Goal: Task Accomplishment & Management: Use online tool/utility

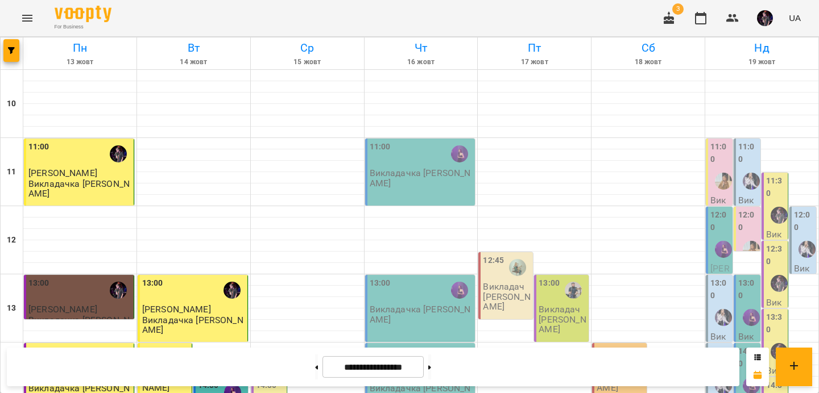
scroll to position [510, 0]
click at [27, 11] on icon "Menu" at bounding box center [27, 18] width 14 height 14
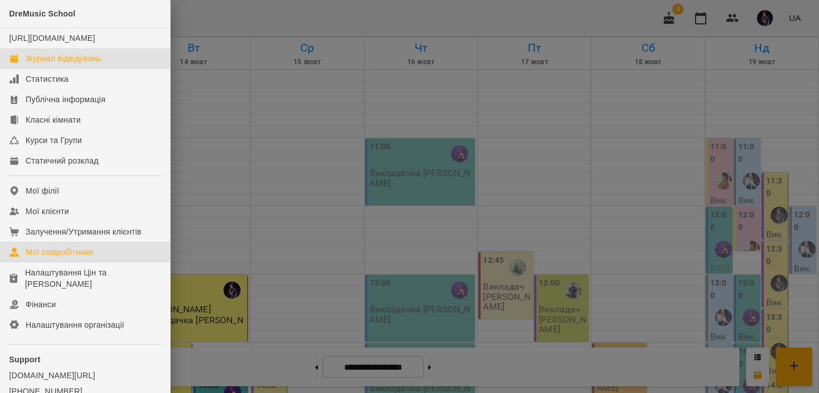
click at [84, 258] on div "Мої співробітники" at bounding box center [60, 252] width 68 height 11
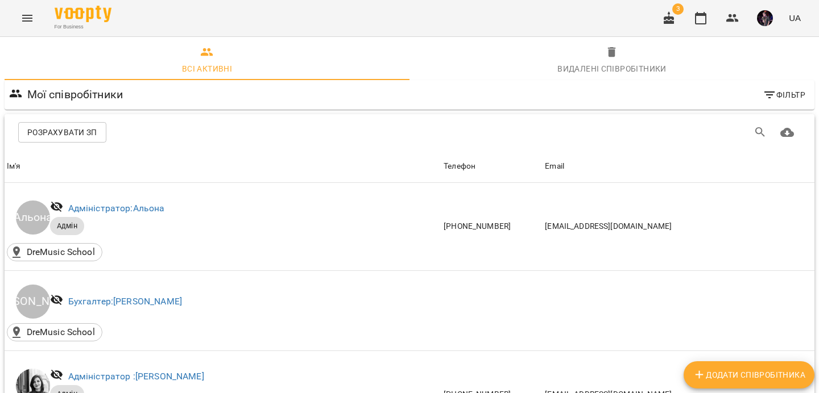
scroll to position [806, 0]
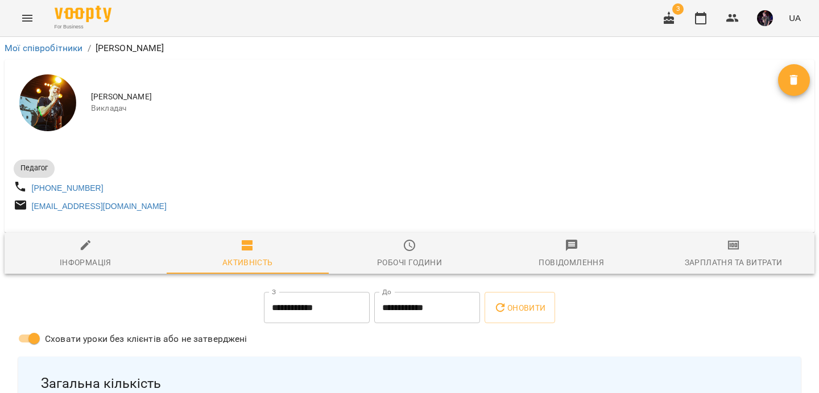
click at [728, 250] on icon "button" at bounding box center [733, 245] width 11 height 9
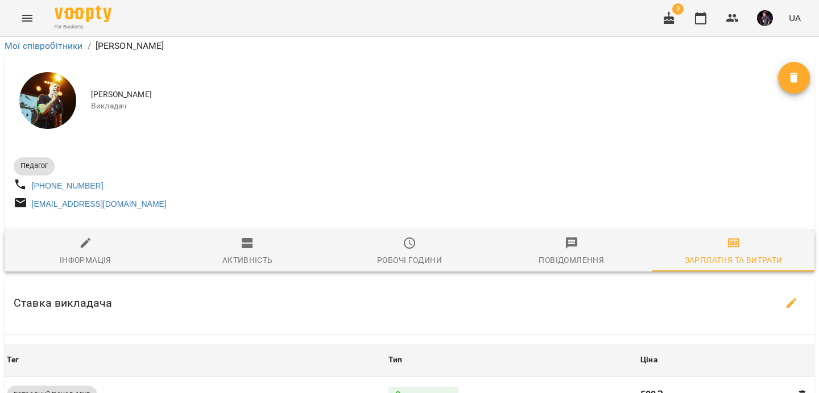
scroll to position [502, 0]
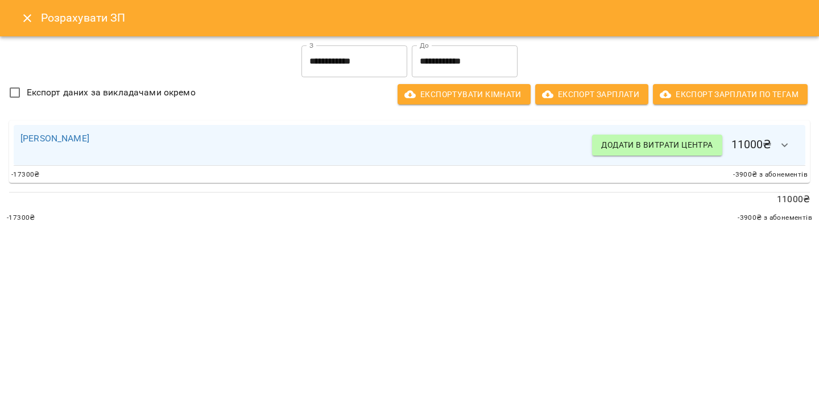
click at [790, 146] on icon "button" at bounding box center [785, 146] width 14 height 14
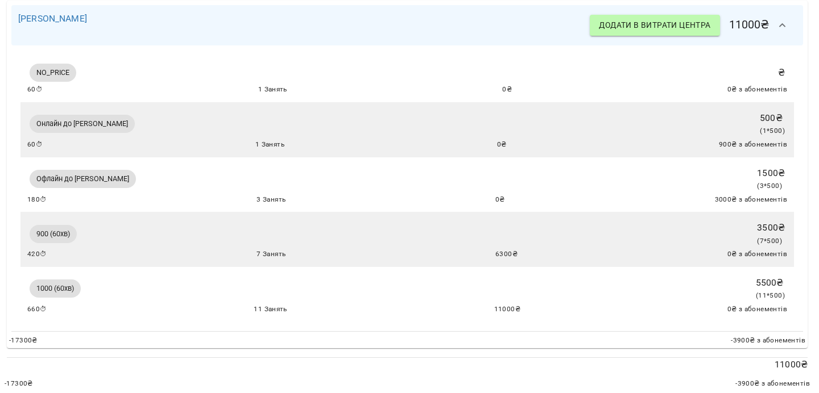
scroll to position [0, 2]
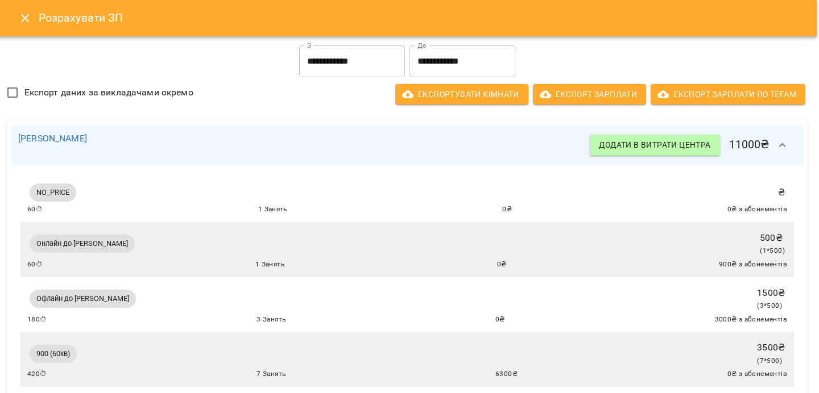
click at [21, 18] on icon "Close" at bounding box center [25, 18] width 14 height 14
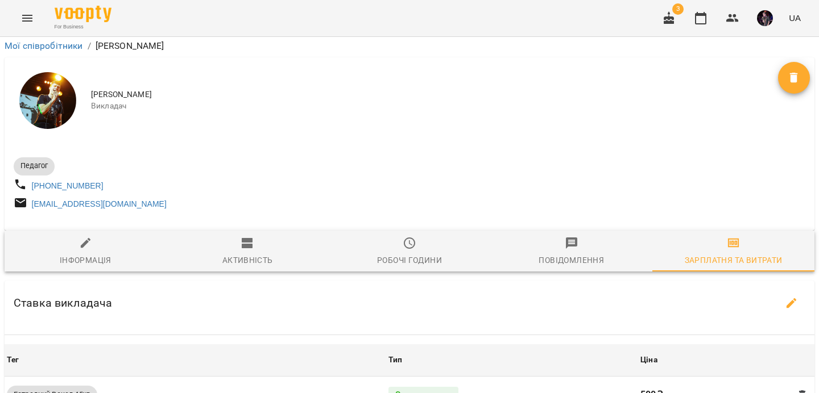
scroll to position [563, 0]
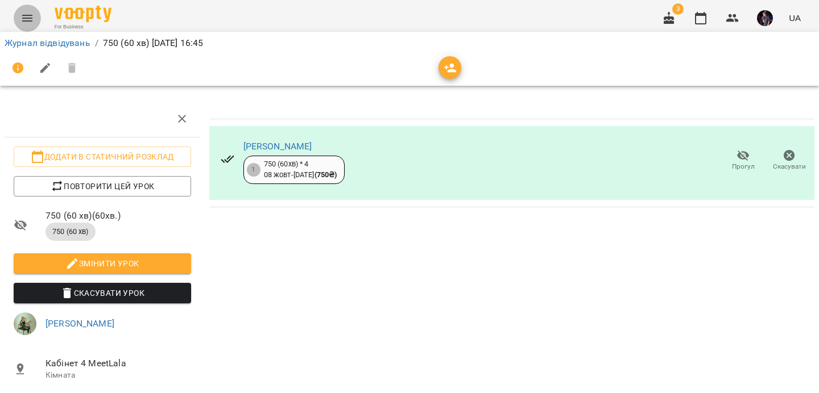
click at [23, 13] on icon "Menu" at bounding box center [27, 18] width 14 height 14
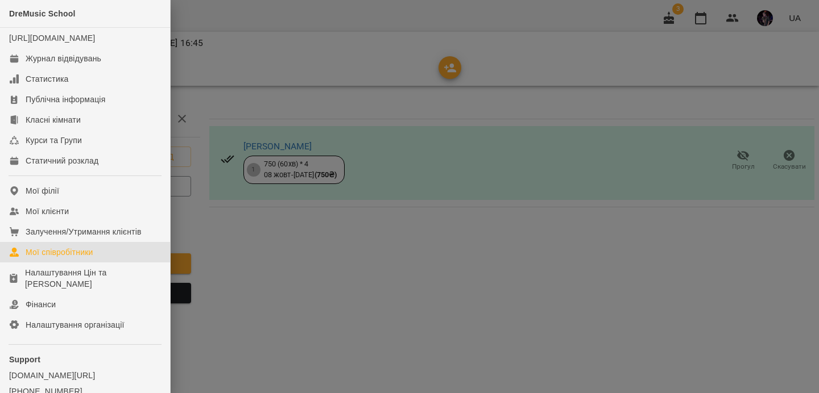
click at [81, 258] on div "Мої співробітники" at bounding box center [60, 252] width 68 height 11
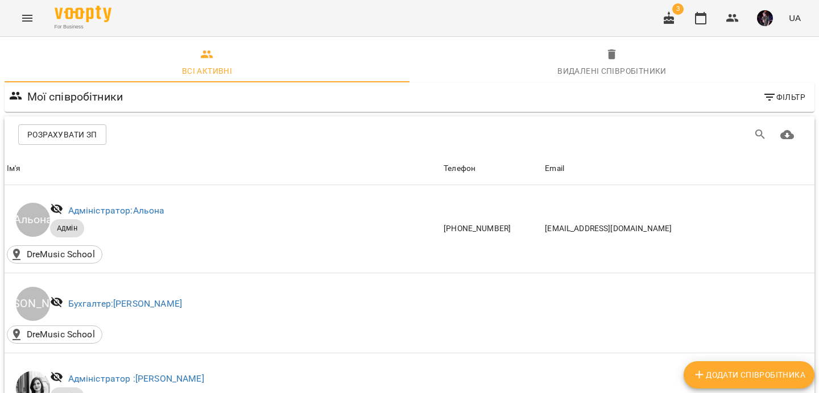
click at [25, 12] on icon "Menu" at bounding box center [27, 18] width 14 height 14
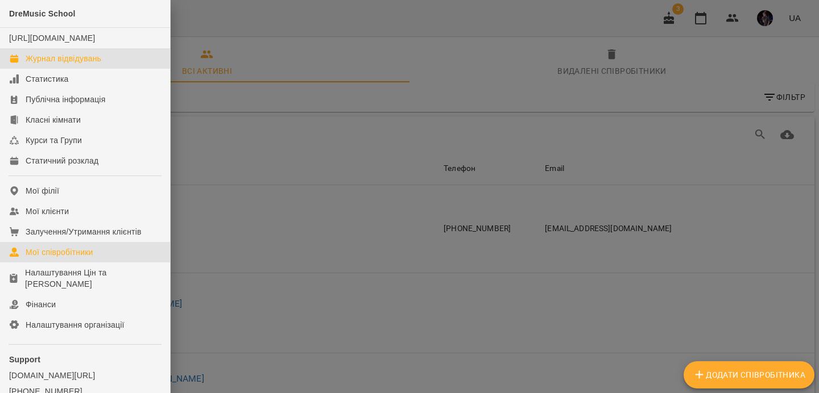
click at [67, 64] on div "Журнал відвідувань" at bounding box center [64, 58] width 76 height 11
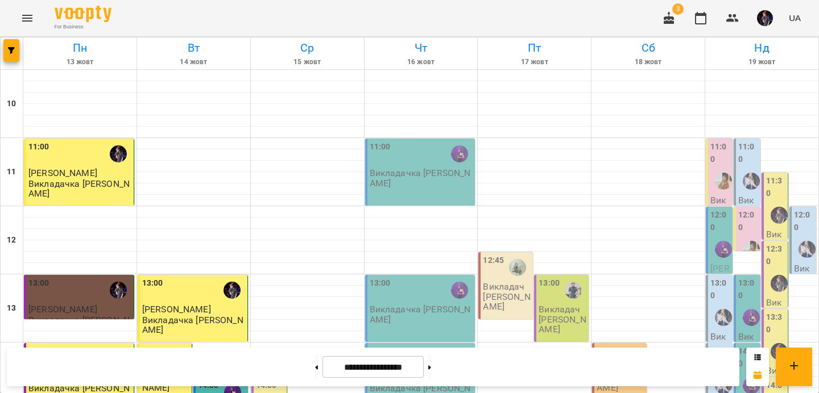
click at [32, 18] on icon "Menu" at bounding box center [27, 18] width 14 height 14
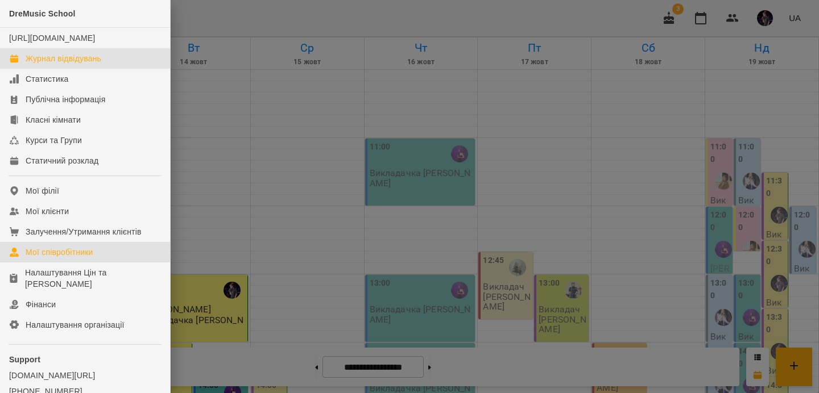
click at [67, 258] on div "Мої співробітники" at bounding box center [60, 252] width 68 height 11
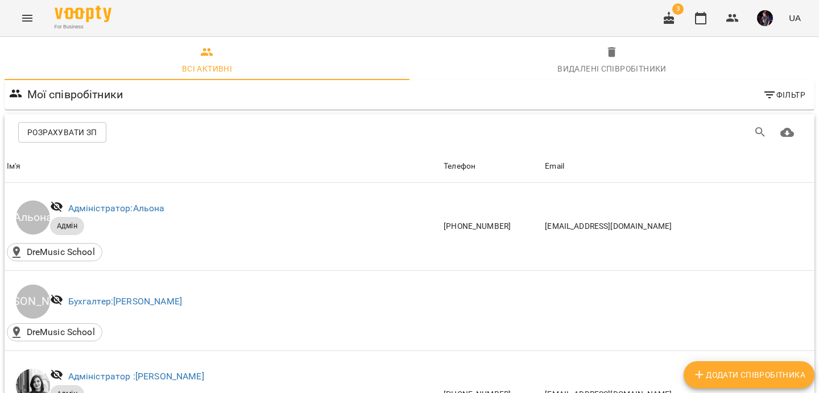
scroll to position [152, 0]
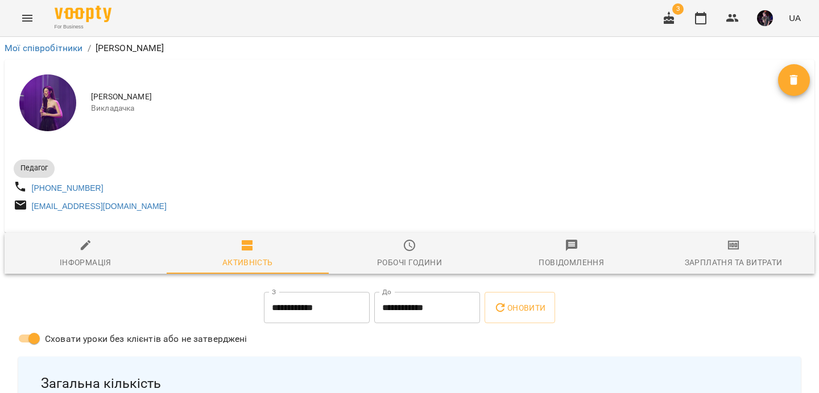
click at [724, 255] on span "Зарплатня та Витрати" at bounding box center [733, 254] width 148 height 31
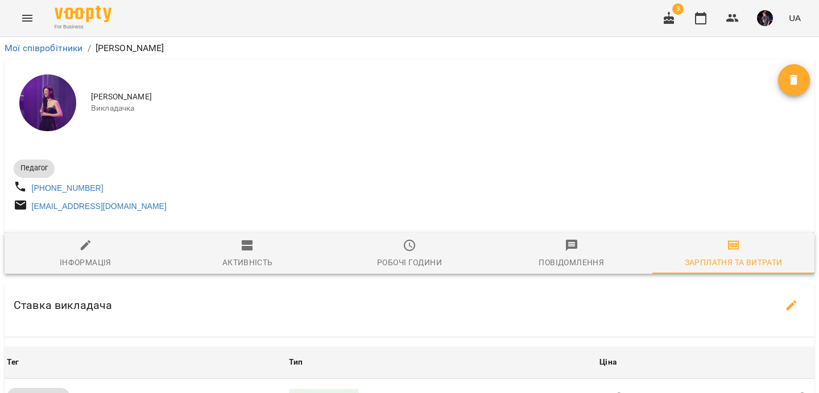
scroll to position [416, 0]
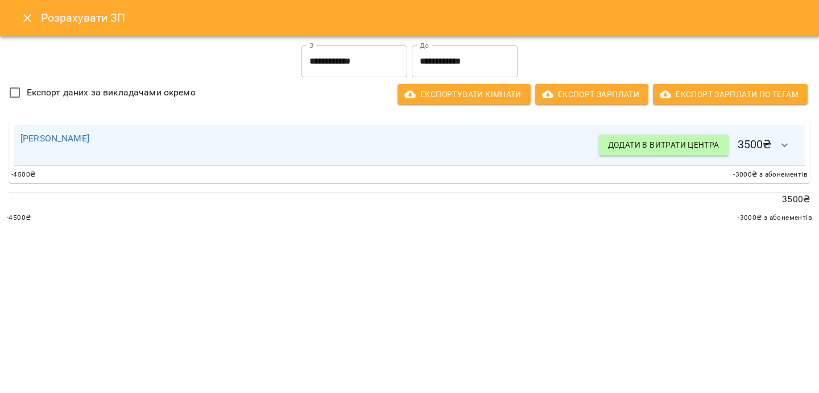
click at [784, 150] on icon "button" at bounding box center [785, 146] width 14 height 14
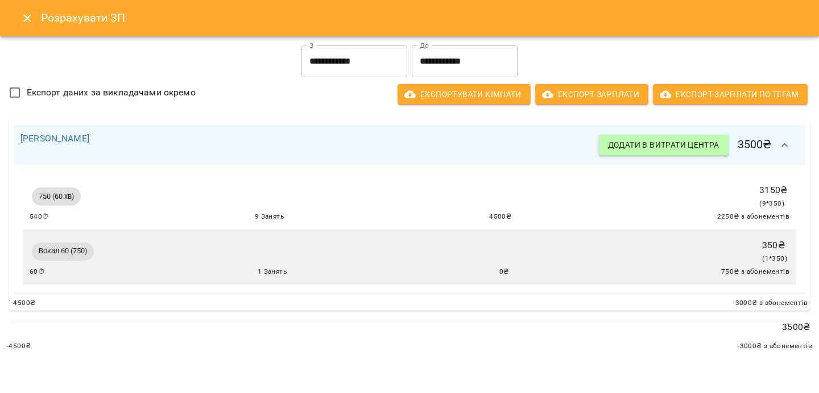
click at [24, 16] on icon "Close" at bounding box center [27, 18] width 14 height 14
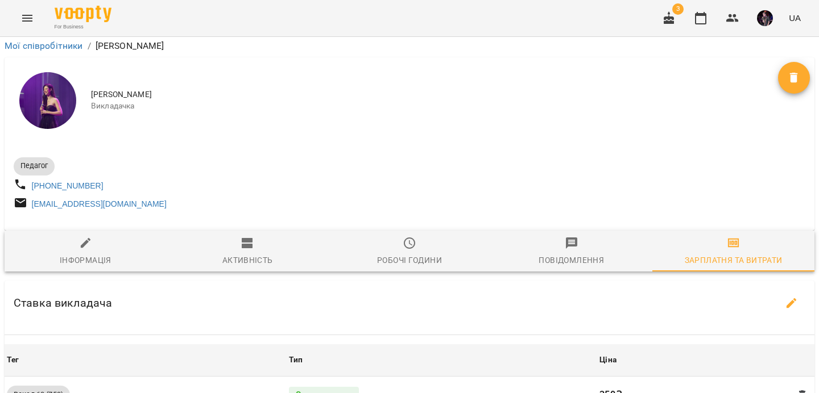
click at [24, 16] on icon "Menu" at bounding box center [27, 18] width 14 height 14
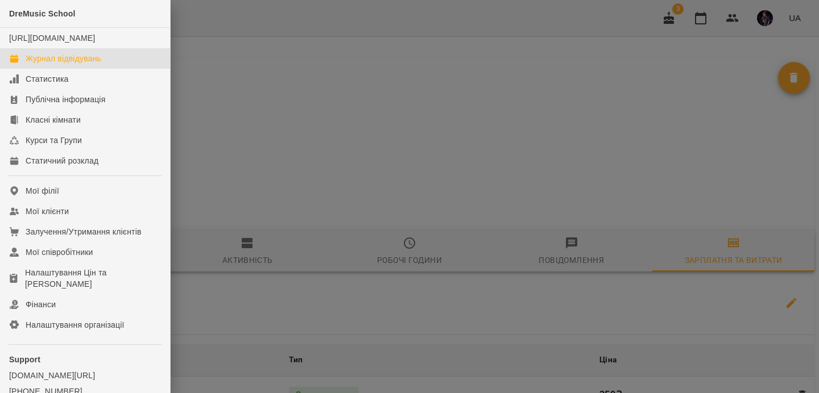
click at [56, 64] on div "Журнал відвідувань" at bounding box center [64, 58] width 76 height 11
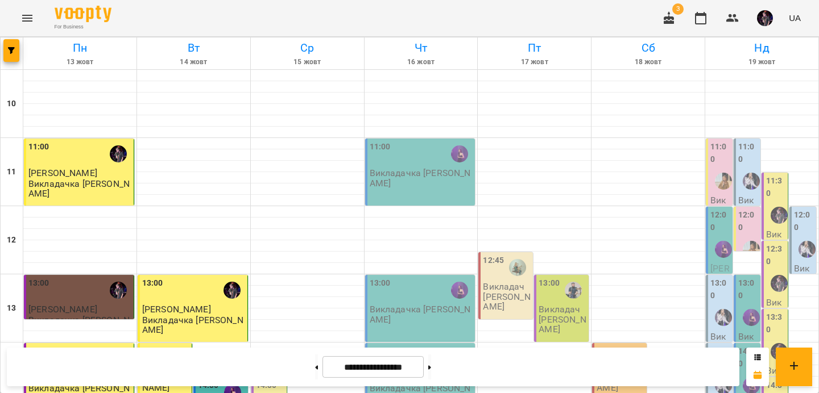
scroll to position [615, 0]
click at [315, 363] on button at bounding box center [316, 367] width 3 height 25
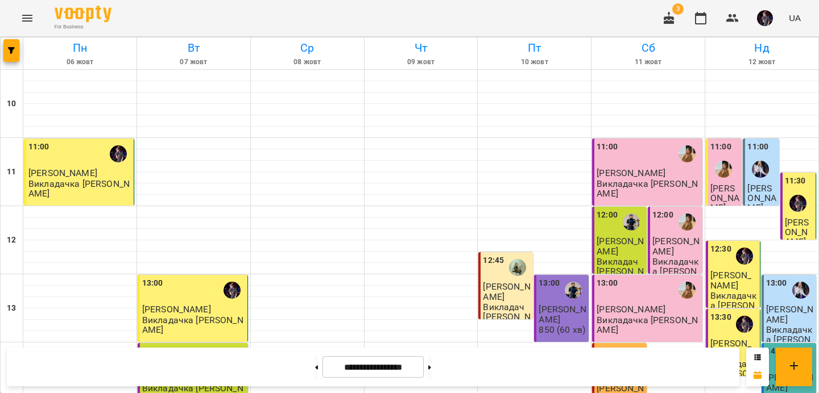
scroll to position [106, 0]
click at [9, 56] on button "button" at bounding box center [11, 50] width 16 height 23
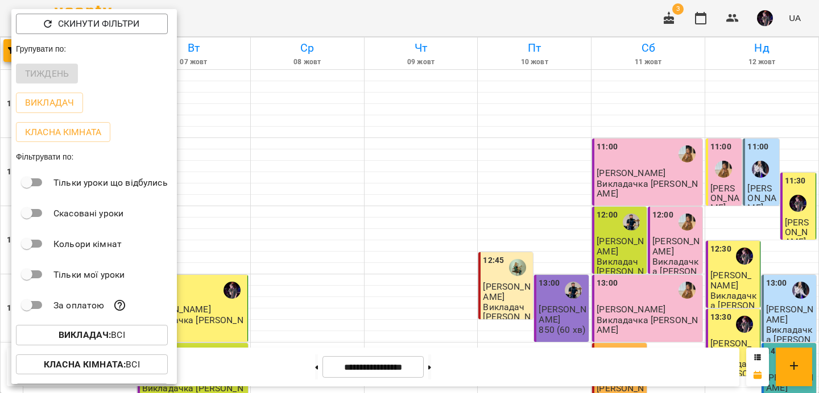
click at [89, 341] on b "Викладач :" at bounding box center [85, 335] width 52 height 11
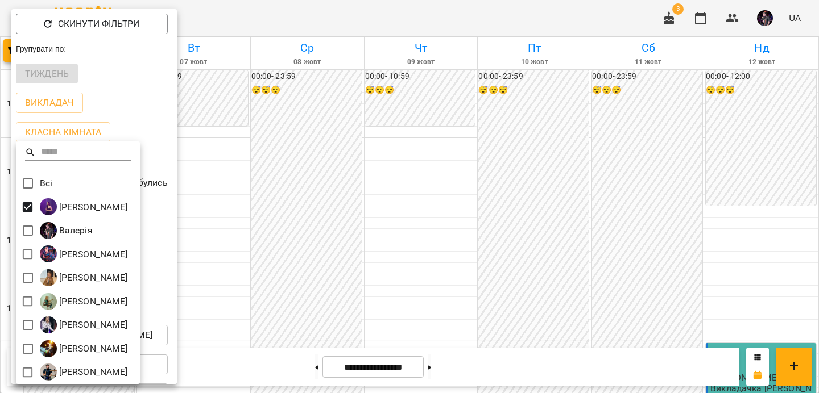
click at [452, 227] on div at bounding box center [409, 196] width 819 height 393
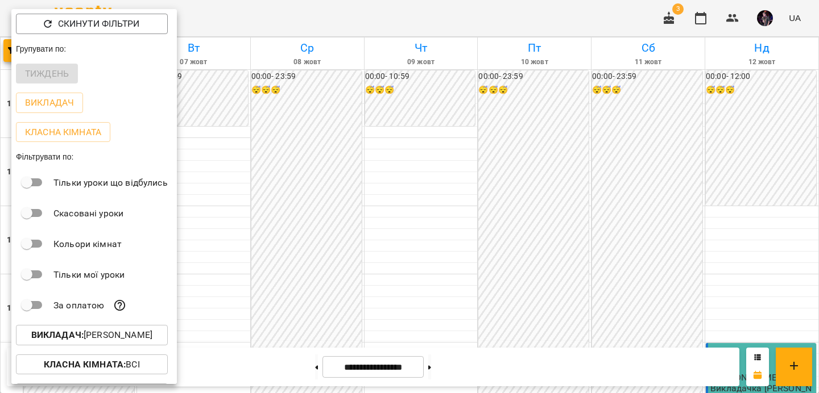
click at [452, 227] on div at bounding box center [409, 196] width 819 height 393
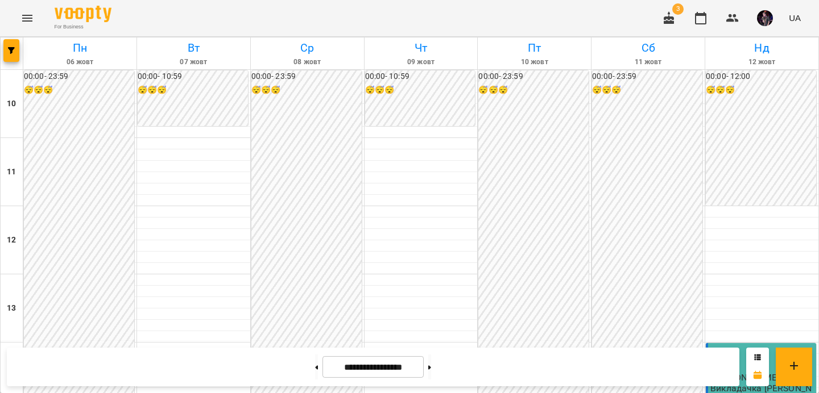
scroll to position [615, 0]
click at [315, 363] on button at bounding box center [316, 367] width 3 height 25
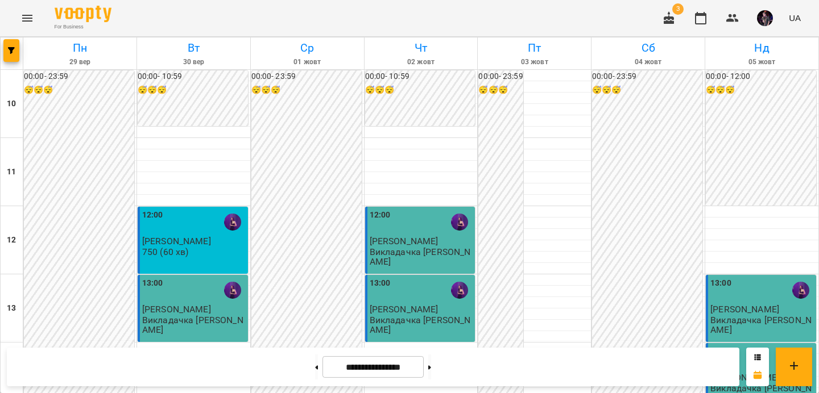
scroll to position [198, 0]
click at [431, 363] on button at bounding box center [429, 367] width 3 height 25
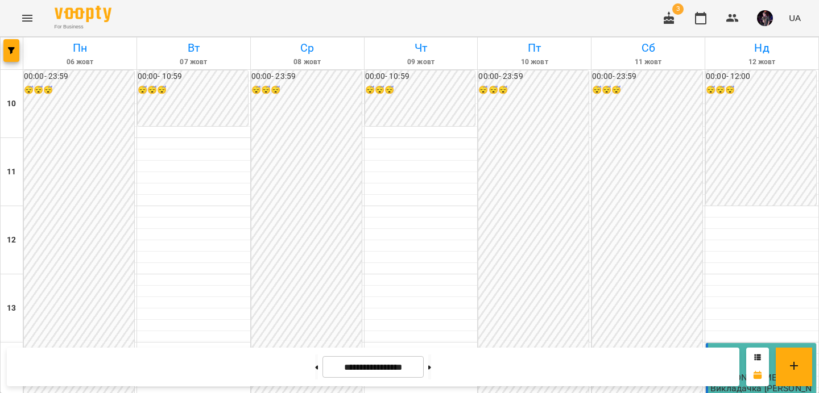
scroll to position [615, 0]
click at [431, 377] on button at bounding box center [429, 367] width 3 height 25
type input "**********"
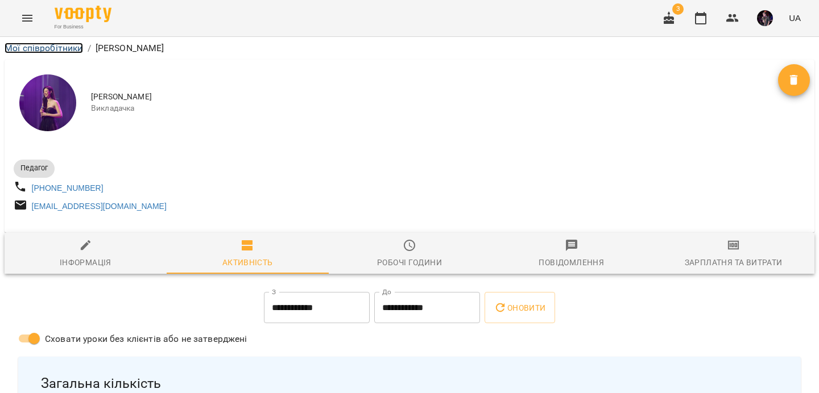
click at [34, 47] on link "Мої співробітники" at bounding box center [44, 48] width 78 height 11
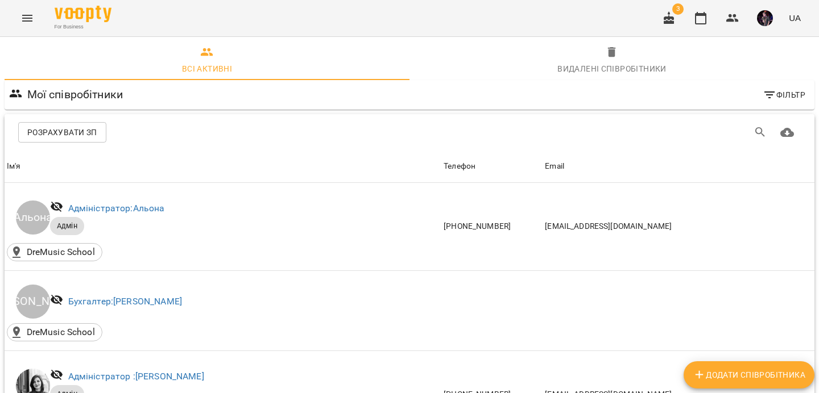
scroll to position [568, 0]
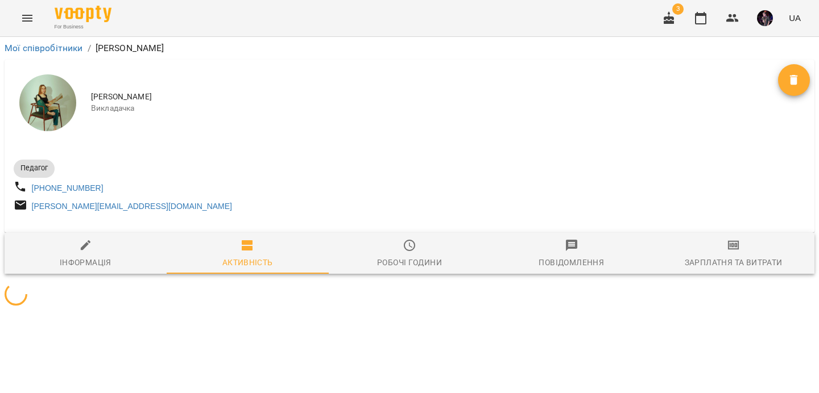
click at [732, 246] on icon "button" at bounding box center [733, 246] width 14 height 14
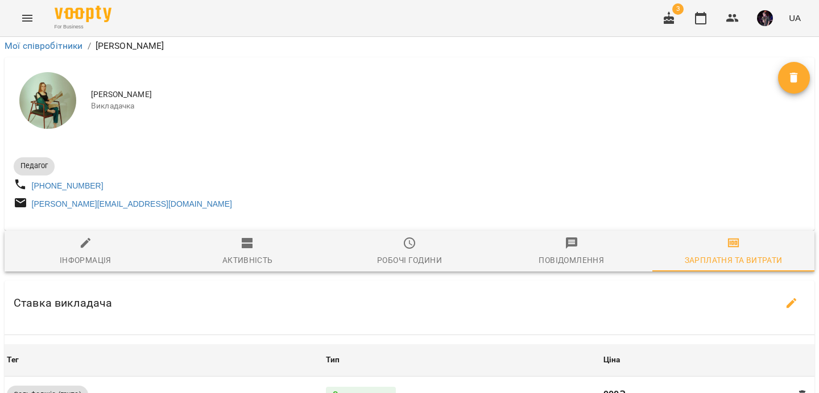
scroll to position [477, 0]
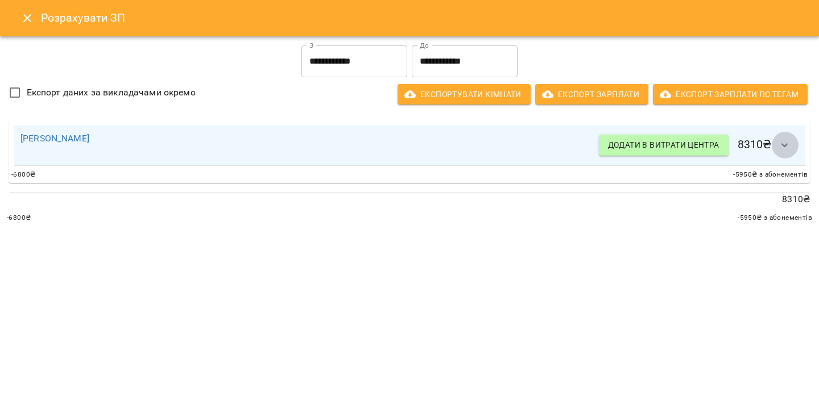
click at [794, 145] on button "button" at bounding box center [784, 145] width 27 height 27
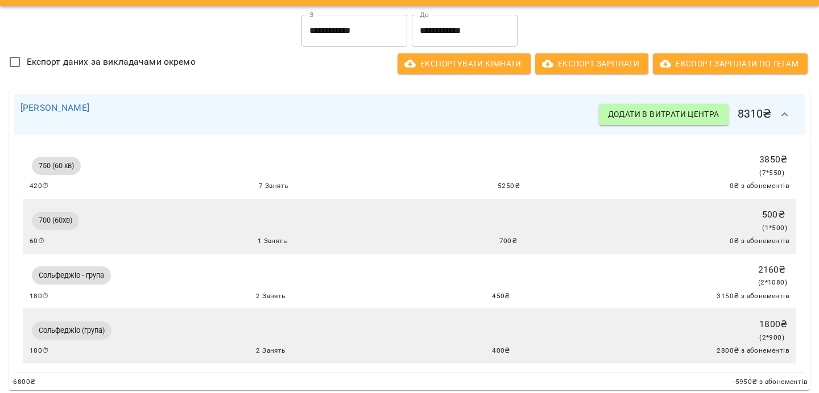
scroll to position [81, 0]
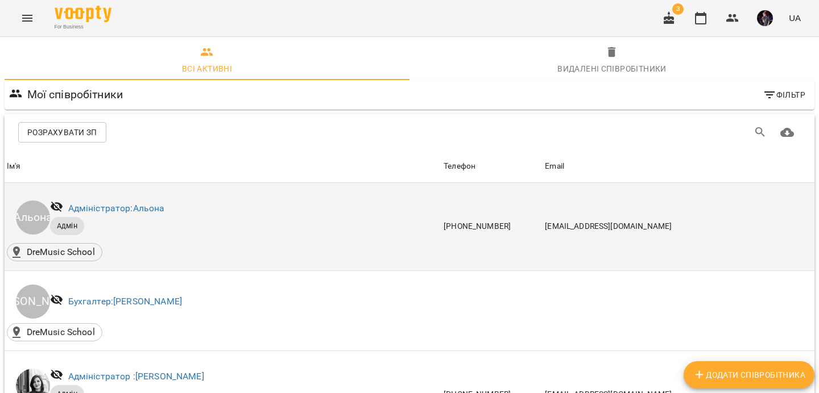
scroll to position [488, 0]
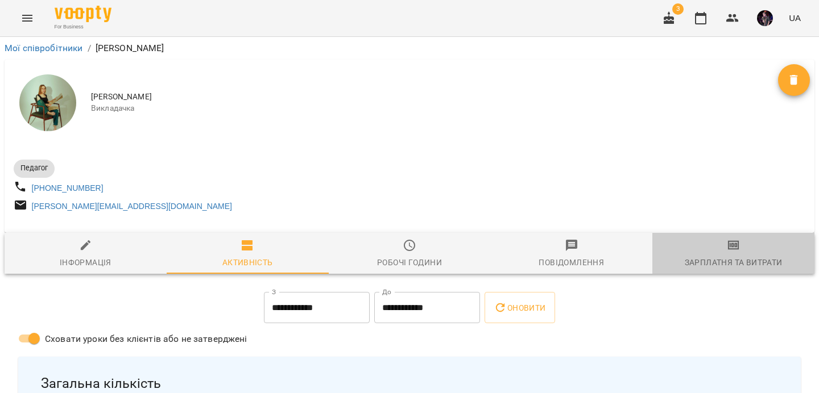
click at [701, 262] on div "Зарплатня та Витрати" at bounding box center [733, 263] width 98 height 14
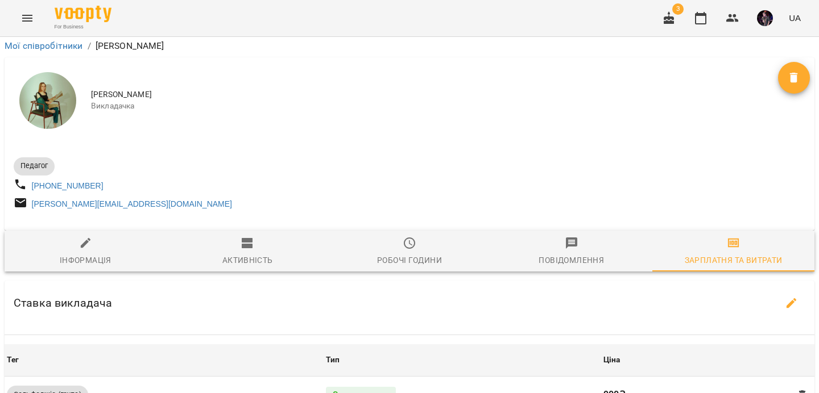
scroll to position [579, 0]
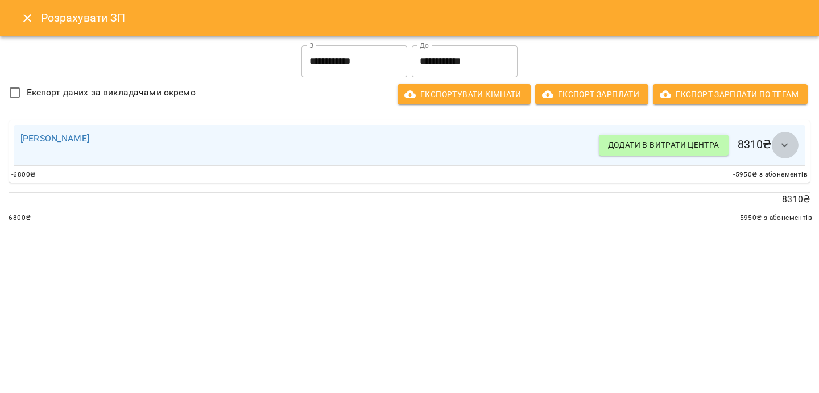
click at [785, 150] on icon "button" at bounding box center [785, 146] width 14 height 14
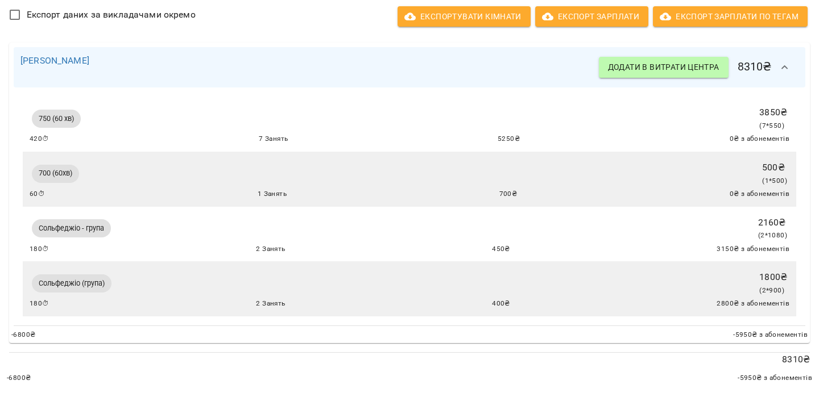
scroll to position [0, 0]
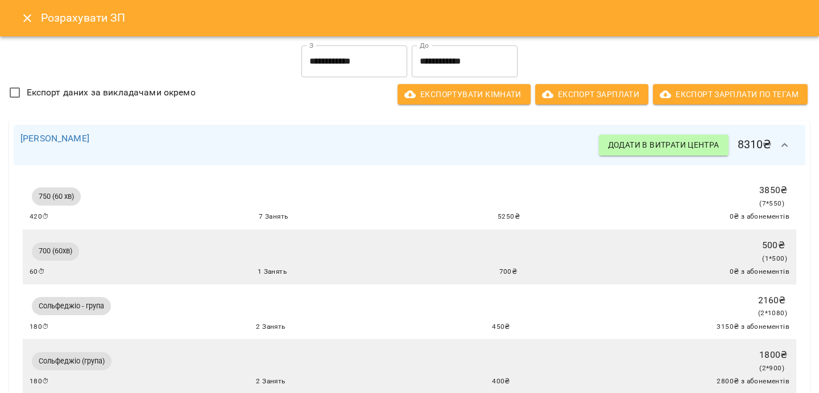
click at [27, 14] on icon "Close" at bounding box center [27, 18] width 14 height 14
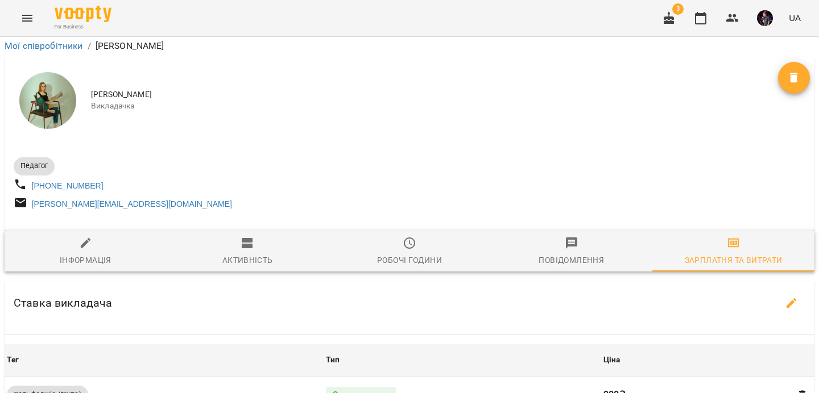
click at [27, 14] on icon "Menu" at bounding box center [27, 18] width 14 height 14
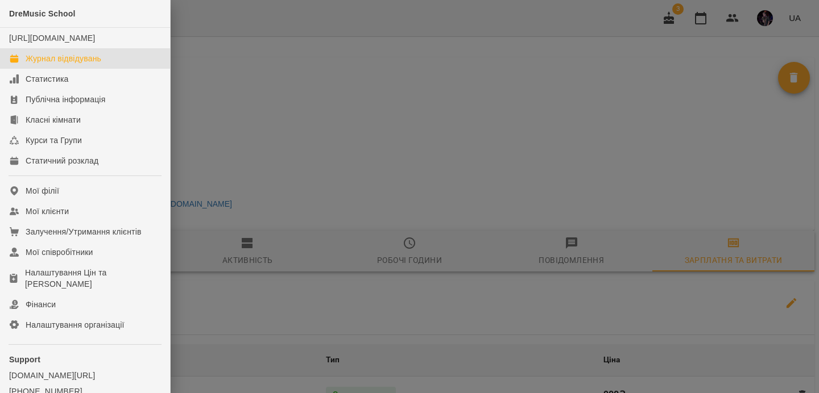
click at [74, 64] on div "Журнал відвідувань" at bounding box center [64, 58] width 76 height 11
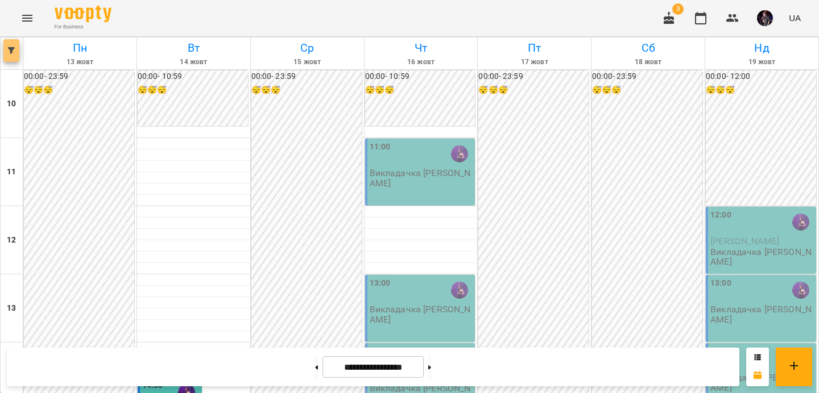
click at [11, 55] on button "button" at bounding box center [11, 50] width 16 height 23
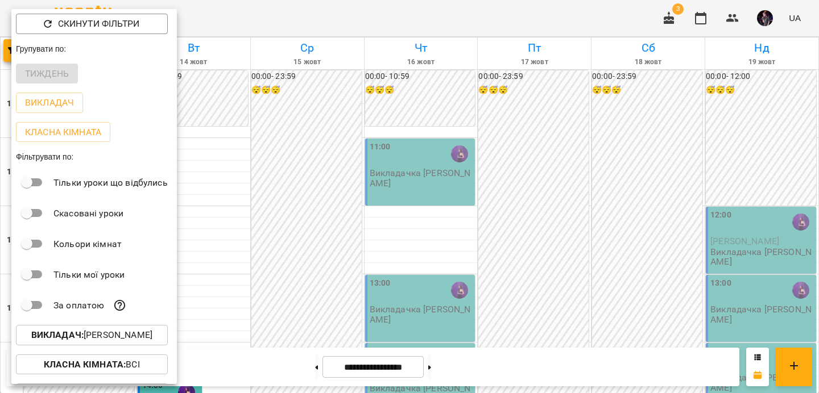
click at [93, 342] on p "Викладач : [PERSON_NAME]" at bounding box center [91, 336] width 121 height 14
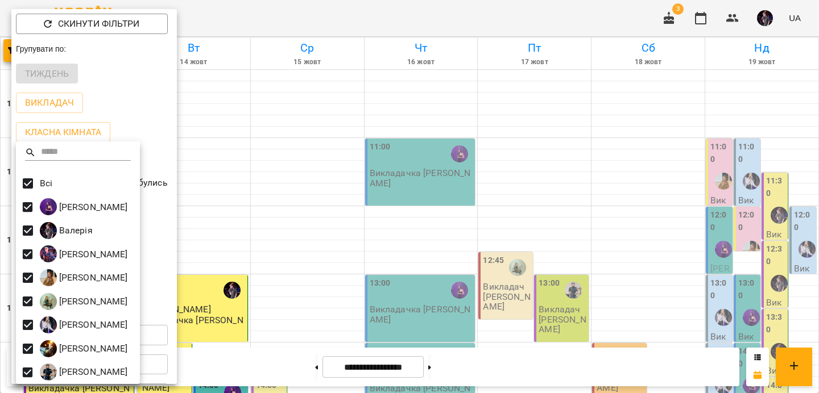
click at [335, 198] on div at bounding box center [409, 196] width 819 height 393
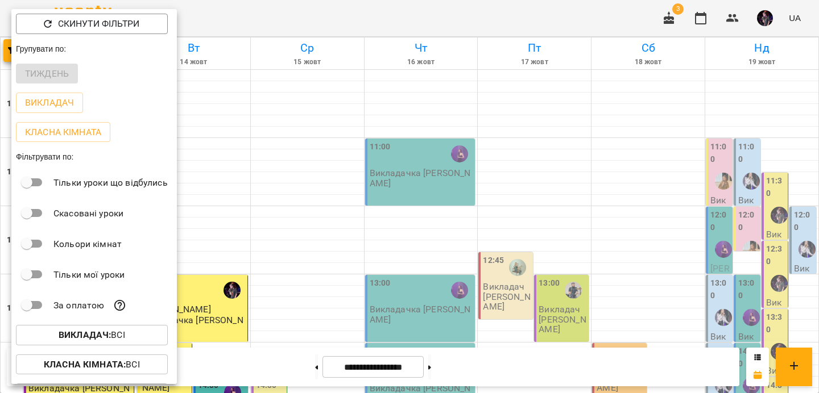
click at [335, 198] on div at bounding box center [409, 196] width 819 height 393
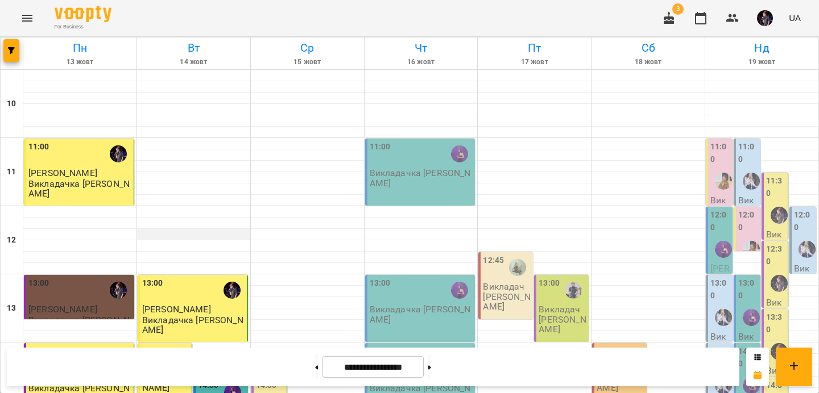
scroll to position [524, 0]
click at [7, 56] on button "button" at bounding box center [11, 50] width 16 height 23
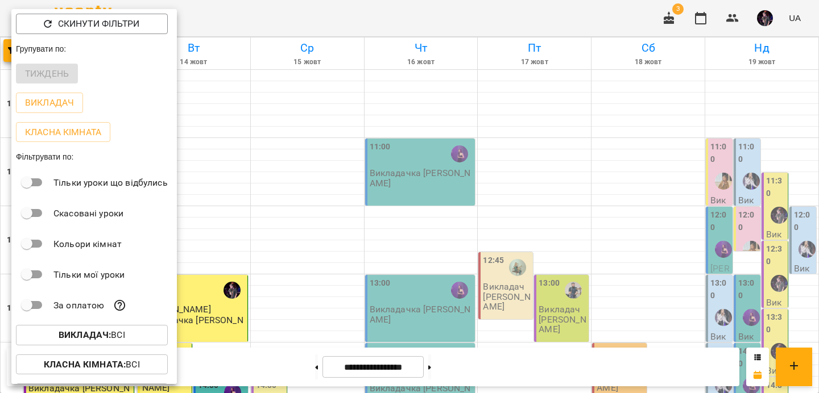
click at [93, 335] on b "Викладач :" at bounding box center [85, 335] width 52 height 11
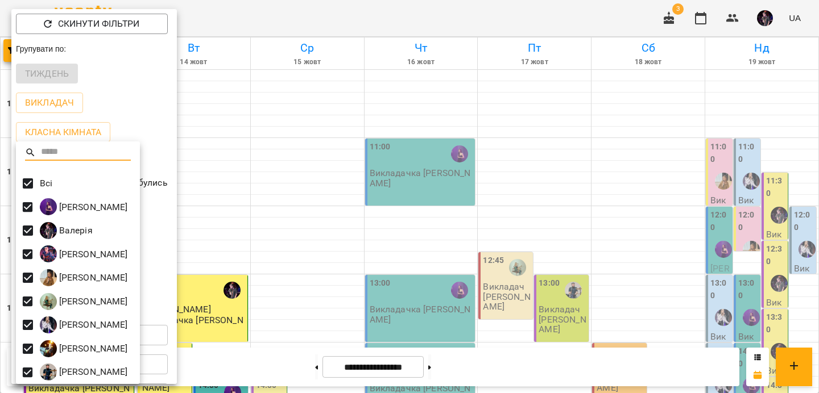
click at [127, 86] on div at bounding box center [409, 196] width 819 height 393
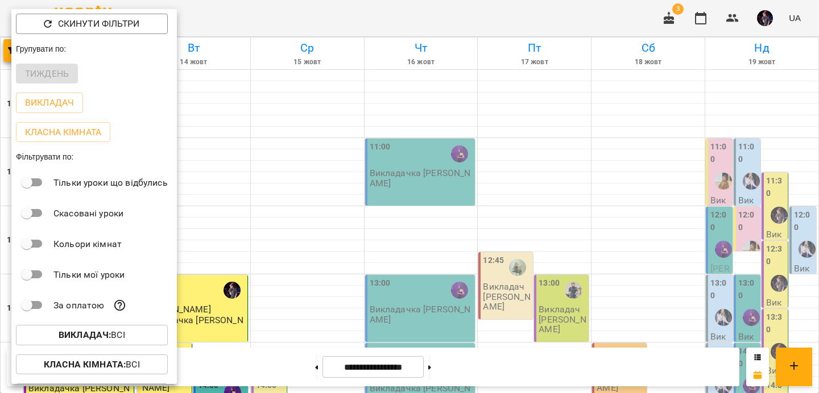
click at [255, 139] on div at bounding box center [409, 196] width 819 height 393
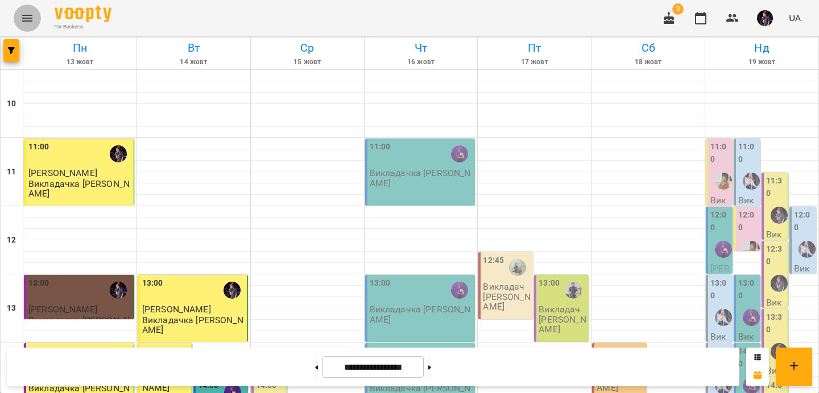
click at [18, 10] on button "Menu" at bounding box center [27, 18] width 27 height 27
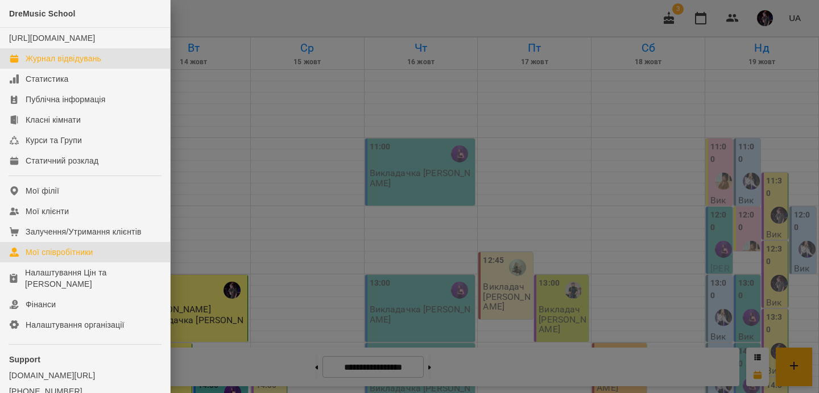
click at [97, 263] on link "Мої співробітники" at bounding box center [85, 252] width 170 height 20
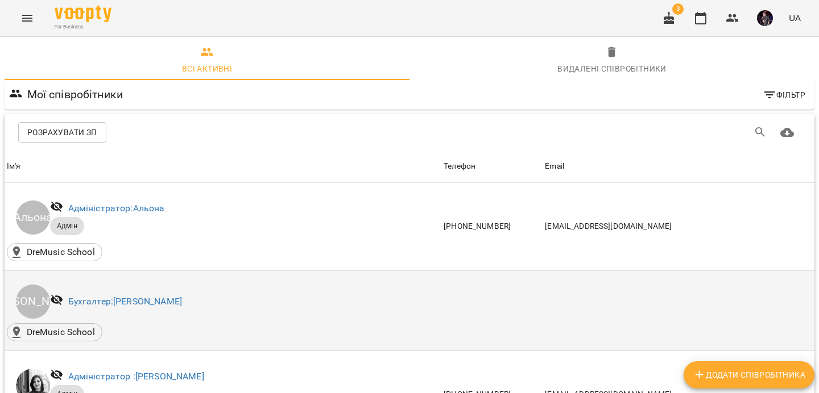
scroll to position [806, 0]
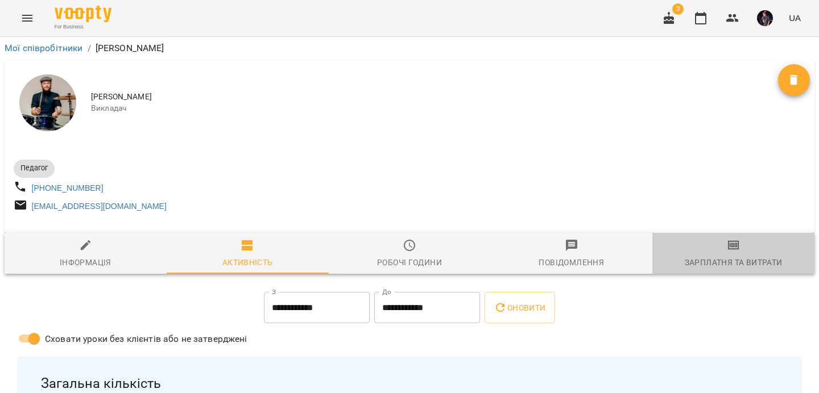
click at [730, 248] on icon "button" at bounding box center [733, 246] width 14 height 14
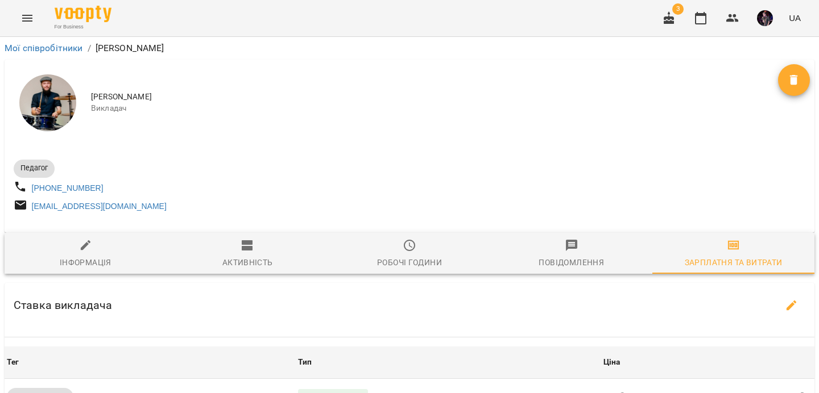
click at [20, 18] on icon "Menu" at bounding box center [27, 18] width 14 height 14
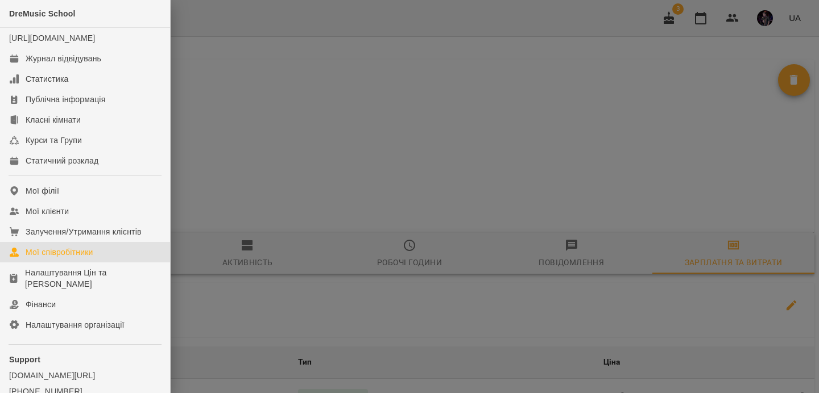
click at [78, 258] on div "Мої співробітники" at bounding box center [60, 252] width 68 height 11
